Goal: Task Accomplishment & Management: Manage account settings

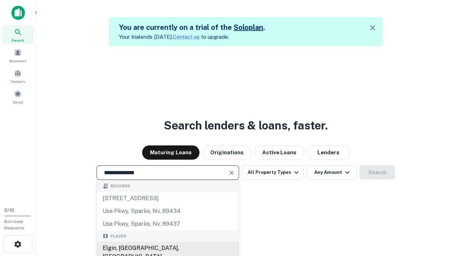
click at [167, 249] on div "Elgin, [GEOGRAPHIC_DATA], [GEOGRAPHIC_DATA]" at bounding box center [168, 252] width 142 height 21
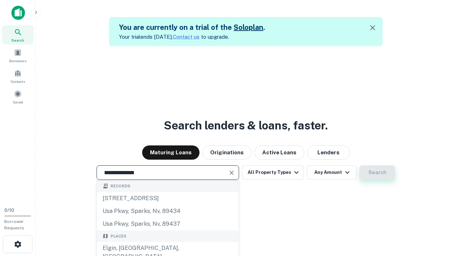
type input "**********"
click at [359, 166] on button "Search" at bounding box center [377, 173] width 36 height 14
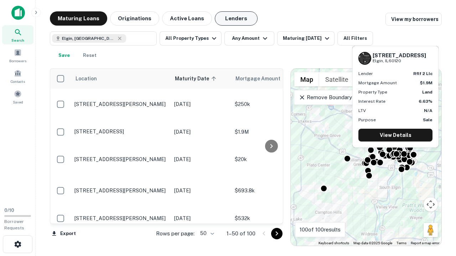
click at [236, 19] on button "Lenders" at bounding box center [236, 18] width 43 height 14
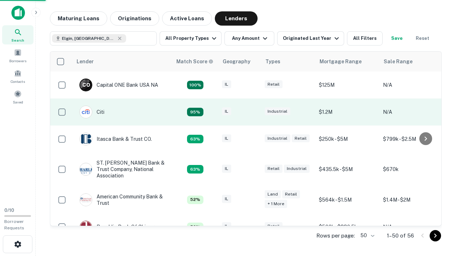
click at [253, 112] on div "IL" at bounding box center [240, 113] width 36 height 10
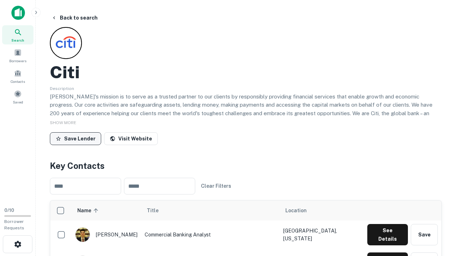
click at [76, 139] on button "Save Lender" at bounding box center [75, 138] width 51 height 13
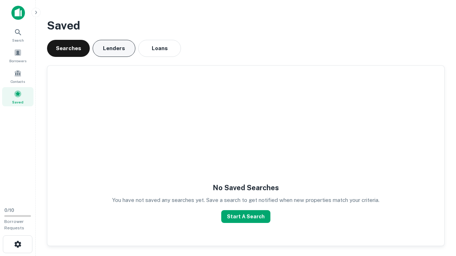
click at [114, 48] on button "Lenders" at bounding box center [114, 48] width 43 height 17
